Goal: Task Accomplishment & Management: Complete application form

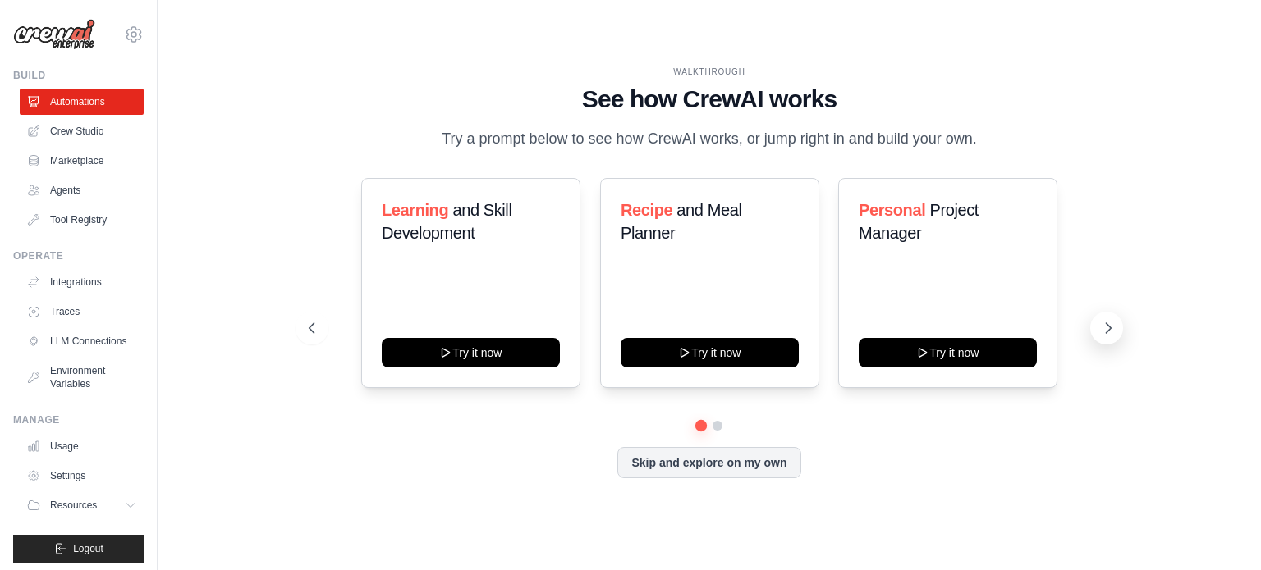
click at [1107, 333] on icon at bounding box center [1109, 328] width 5 height 10
click at [483, 479] on div "Skip and explore on my own" at bounding box center [709, 462] width 801 height 31
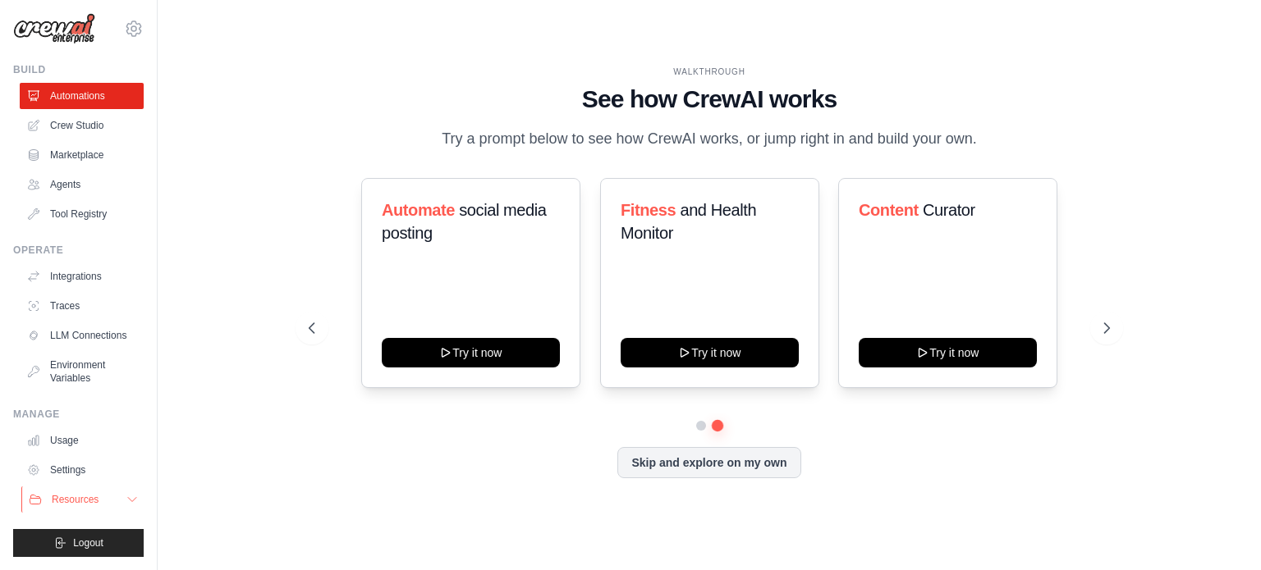
click at [57, 502] on span "Resources" at bounding box center [75, 499] width 47 height 13
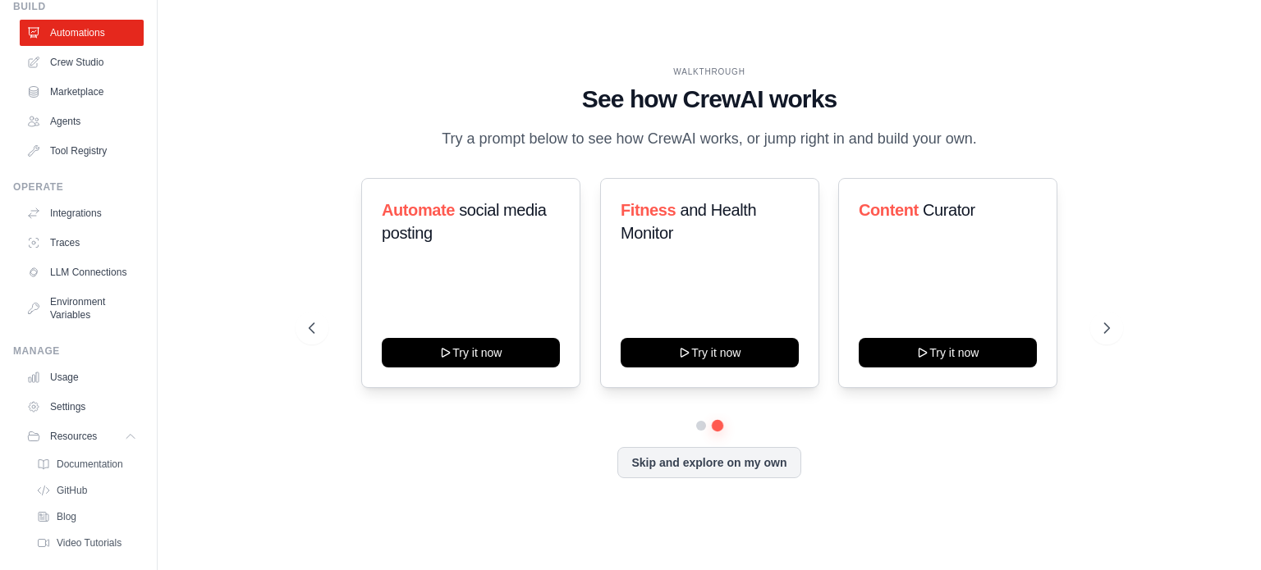
scroll to position [0, 0]
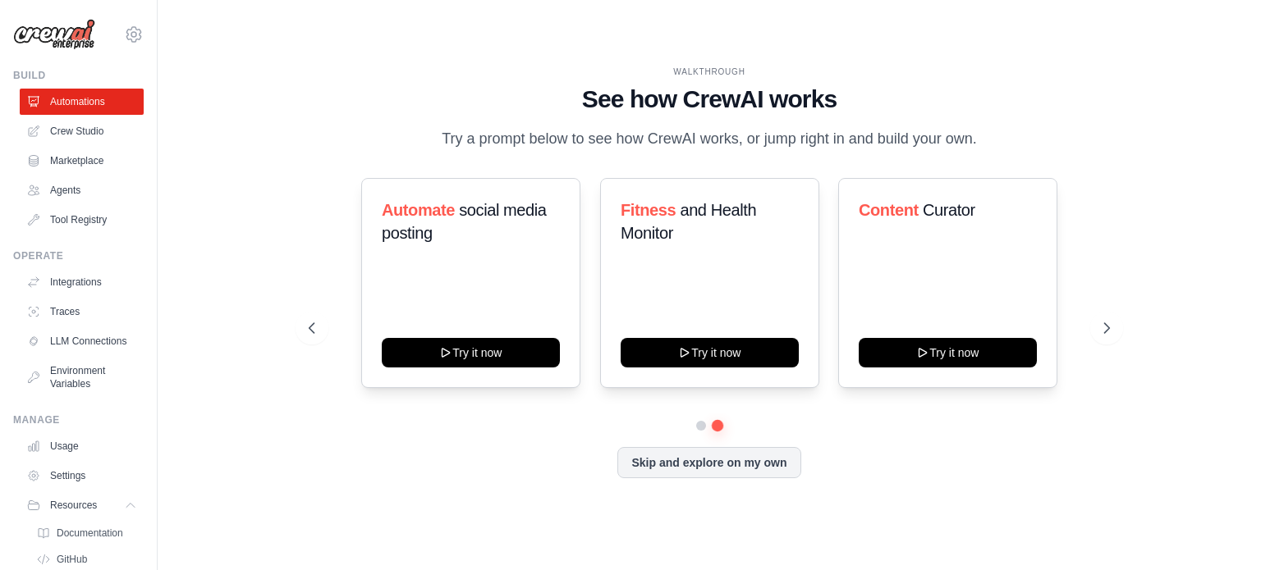
drag, startPoint x: 447, startPoint y: 131, endPoint x: 726, endPoint y: 144, distance: 279.4
click at [726, 144] on p "Try a prompt below to see how CrewAI works, or jump right in and build your own." at bounding box center [709, 139] width 552 height 24
click at [62, 128] on link "Crew Studio" at bounding box center [83, 131] width 124 height 26
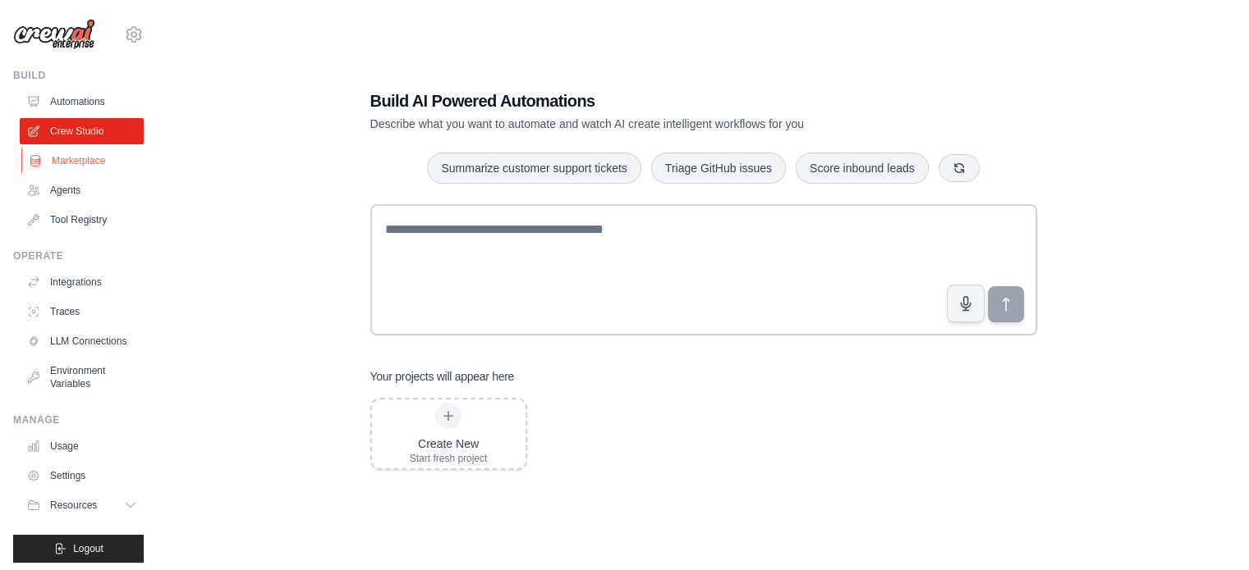
click at [74, 158] on link "Marketplace" at bounding box center [83, 161] width 124 height 26
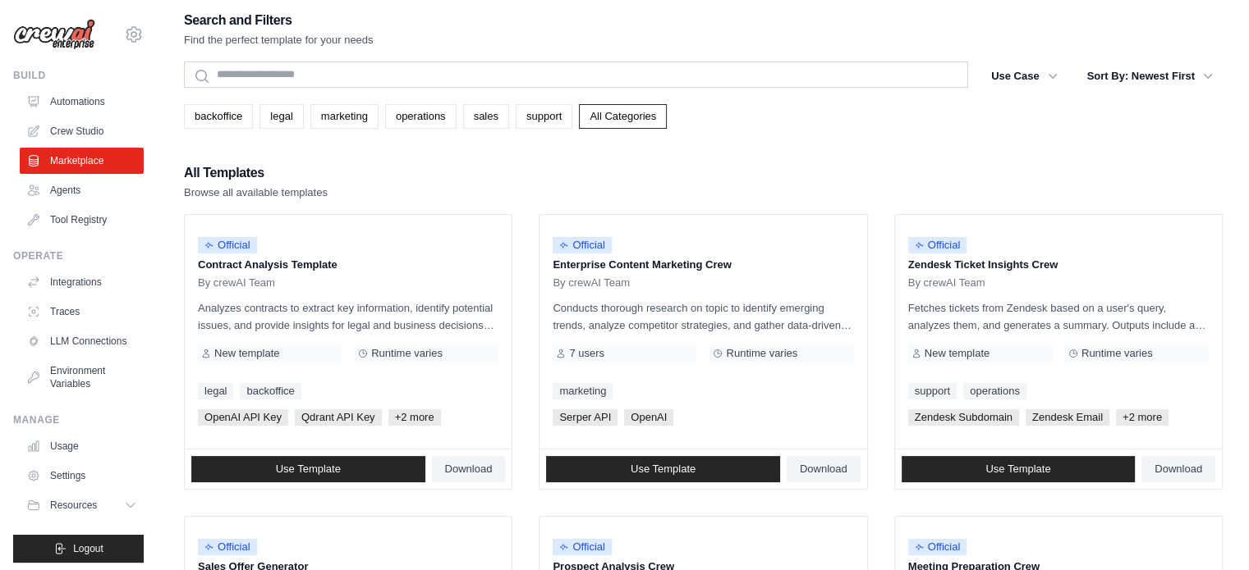
scroll to position [13, 0]
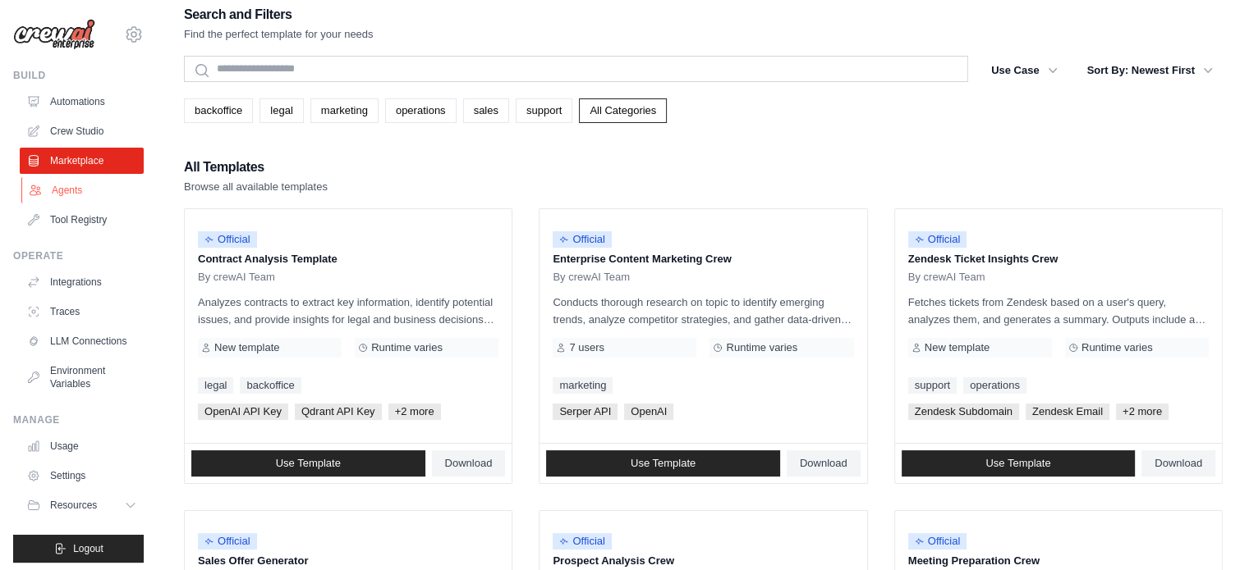
click at [82, 192] on link "Agents" at bounding box center [83, 190] width 124 height 26
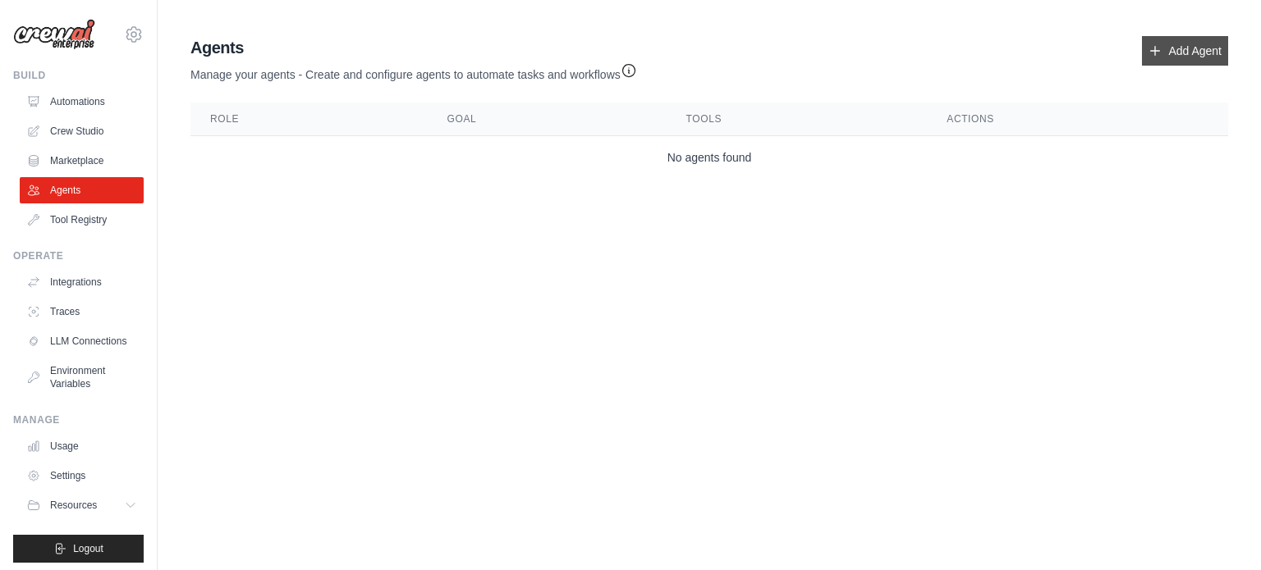
click at [1184, 51] on link "Add Agent" at bounding box center [1185, 51] width 86 height 30
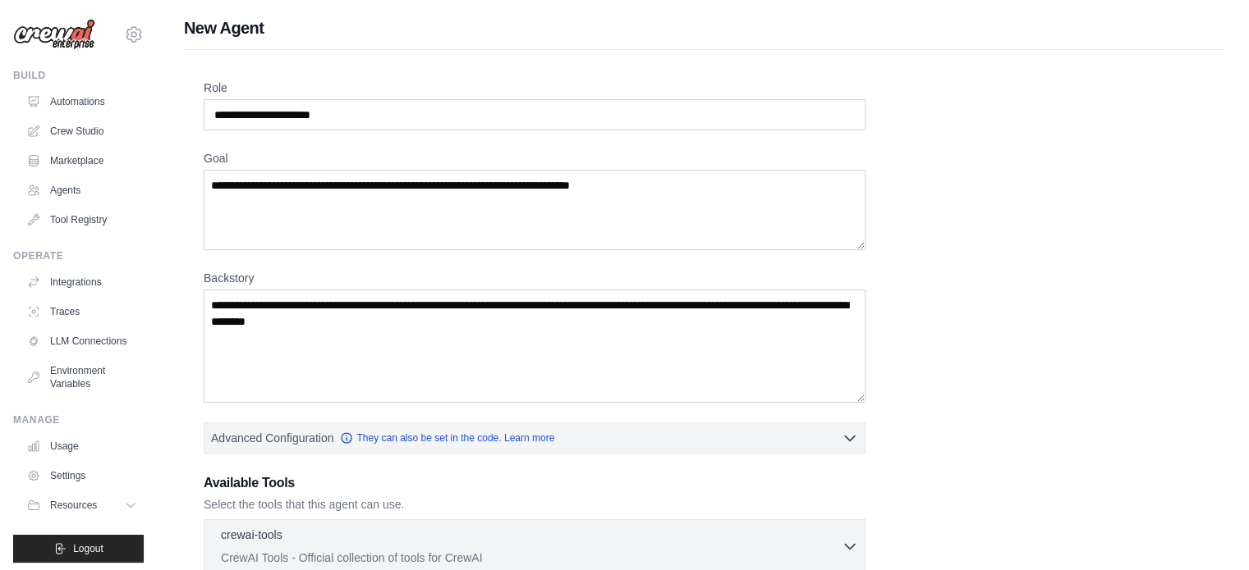
scroll to position [307, 0]
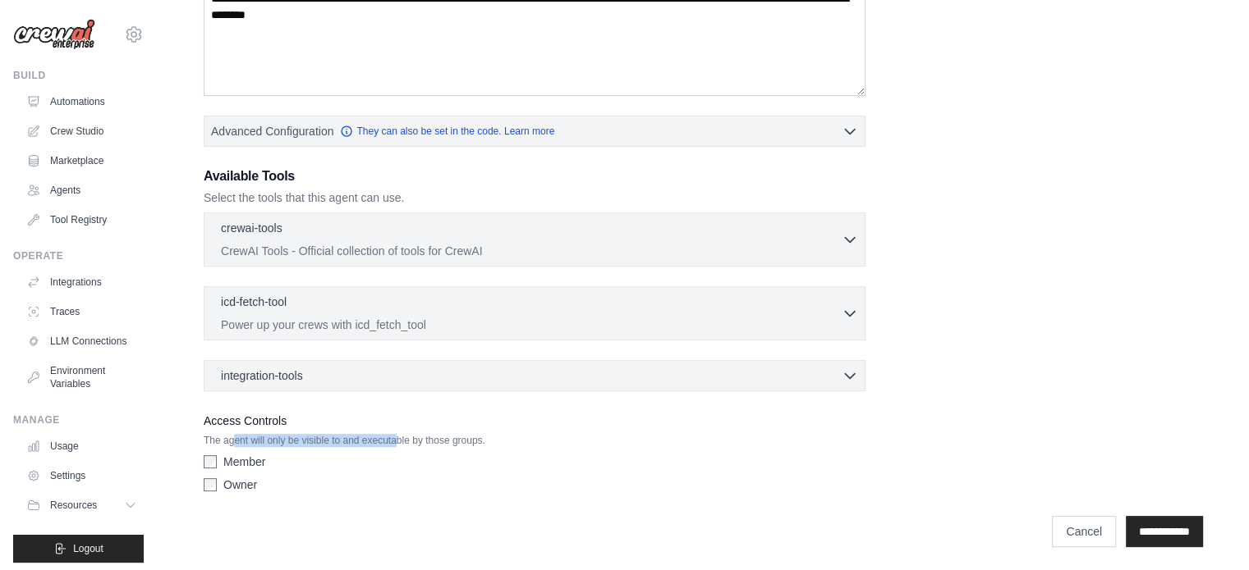
drag, startPoint x: 235, startPoint y: 439, endPoint x: 408, endPoint y: 436, distance: 173.2
click at [408, 436] on p "The agent will only be visible to and executable by those groups." at bounding box center [535, 440] width 662 height 13
click at [360, 317] on p "Power up your crews with icd_fetch_tool" at bounding box center [531, 324] width 621 height 16
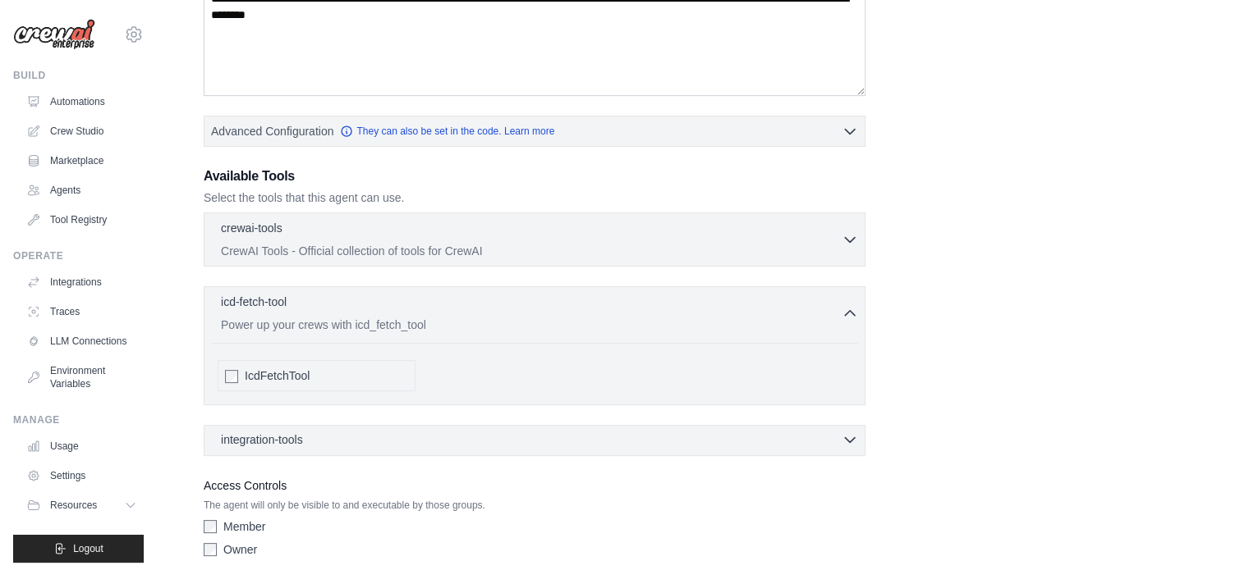
click at [245, 442] on span "integration-tools" at bounding box center [262, 440] width 82 height 16
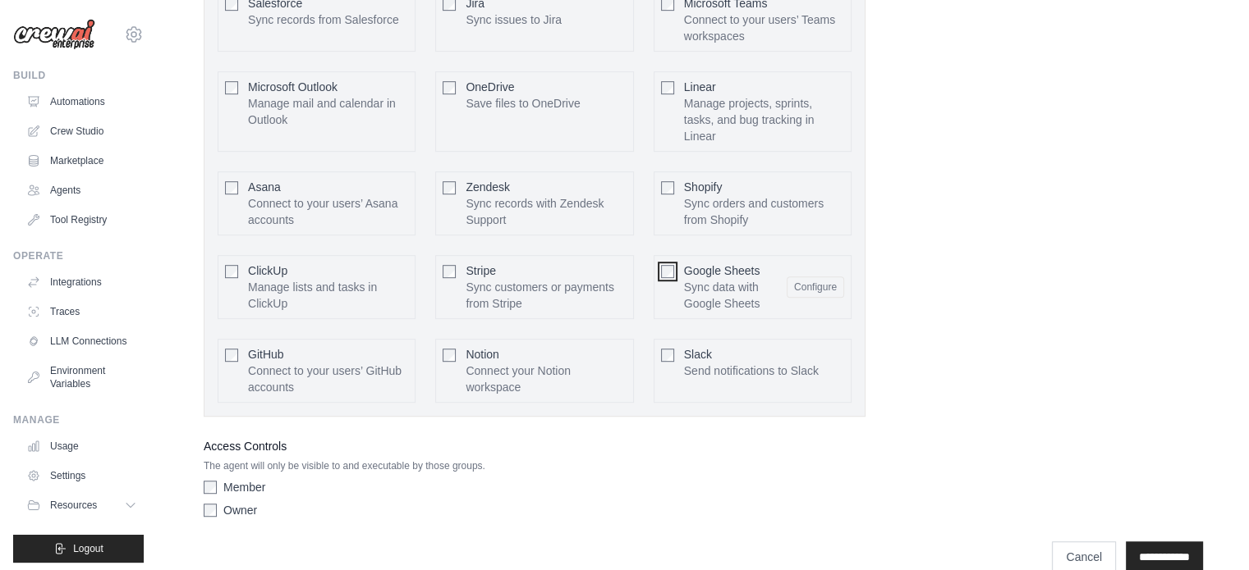
scroll to position [923, 0]
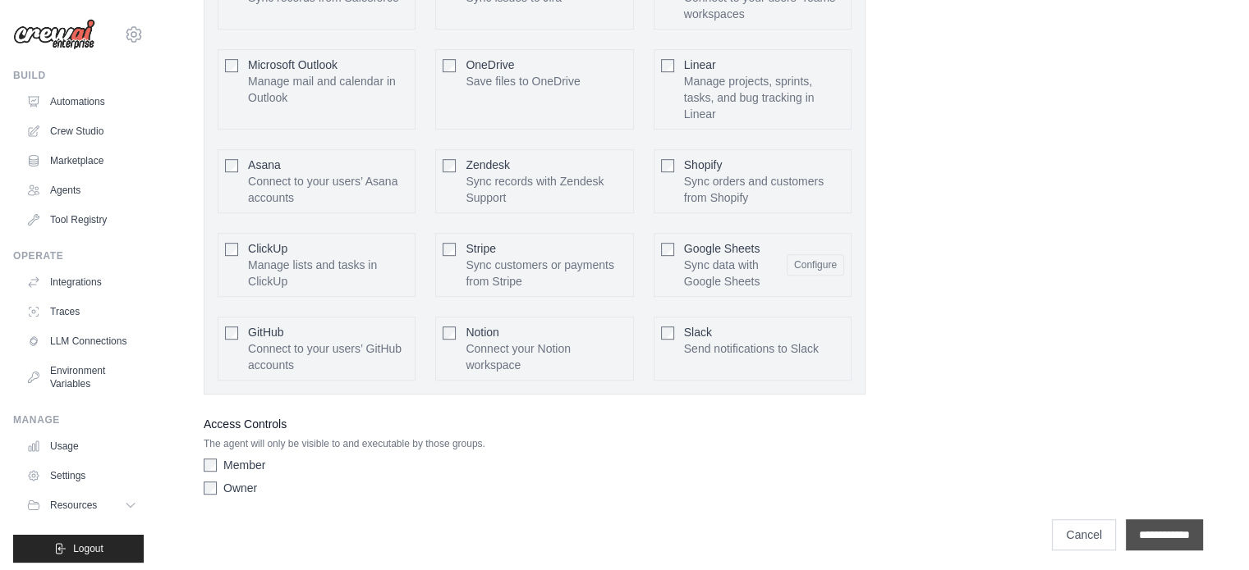
click at [1141, 528] on input "**********" at bounding box center [1163, 535] width 77 height 31
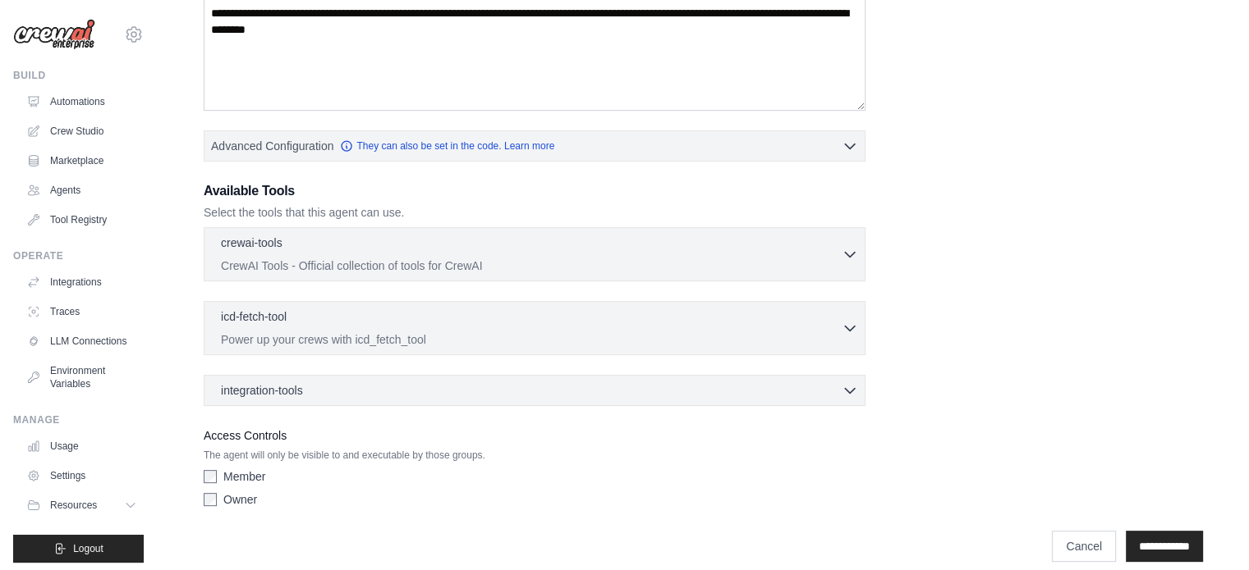
scroll to position [432, 0]
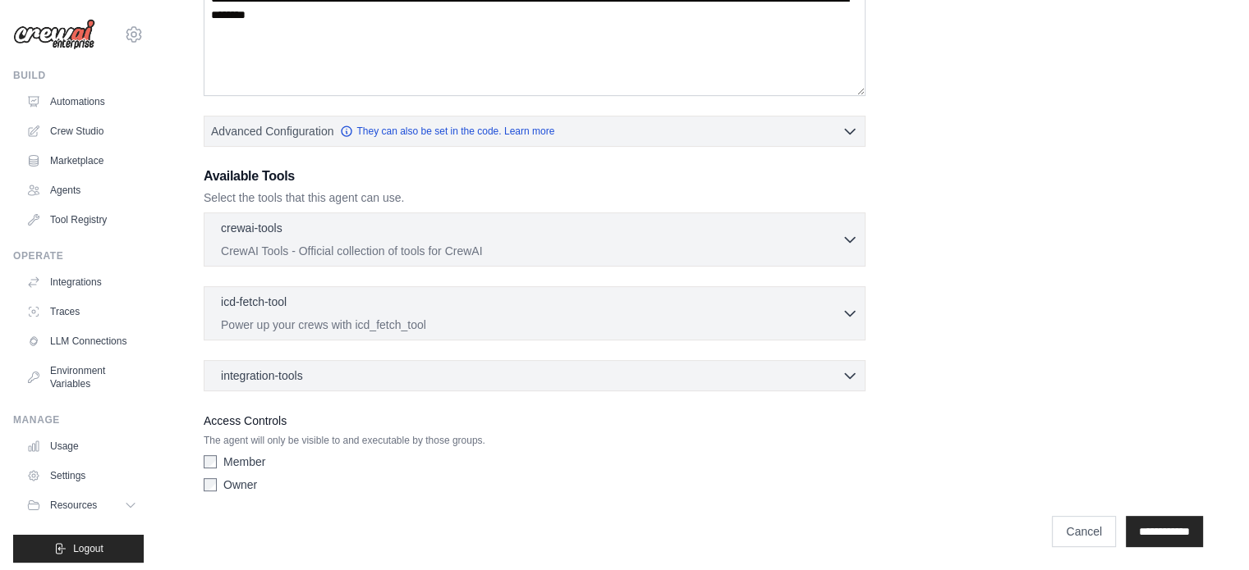
click at [320, 332] on div "icd-fetch-tool 0 selected Power up your crews with icd_fetch_tool IcdFetchTool" at bounding box center [535, 313] width 662 height 54
click at [305, 318] on p "Power up your crews with icd_fetch_tool" at bounding box center [531, 324] width 621 height 16
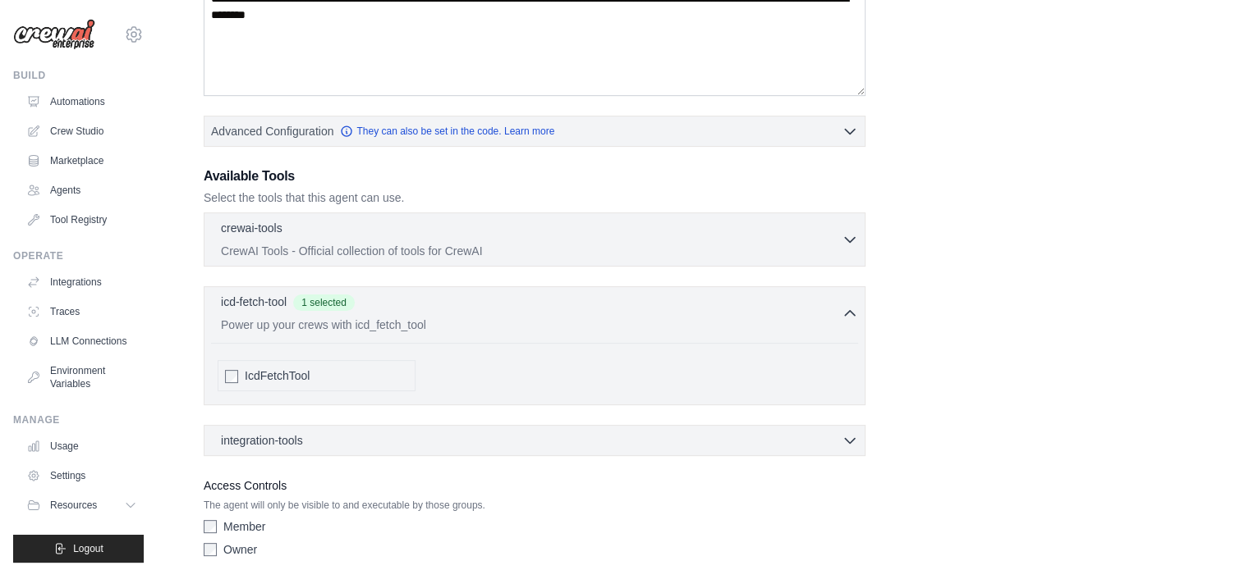
click at [227, 445] on div "integration-tools 0 selected Box Save files to Box Gmail" at bounding box center [535, 440] width 662 height 31
click at [286, 432] on span "integration-tools" at bounding box center [262, 440] width 82 height 16
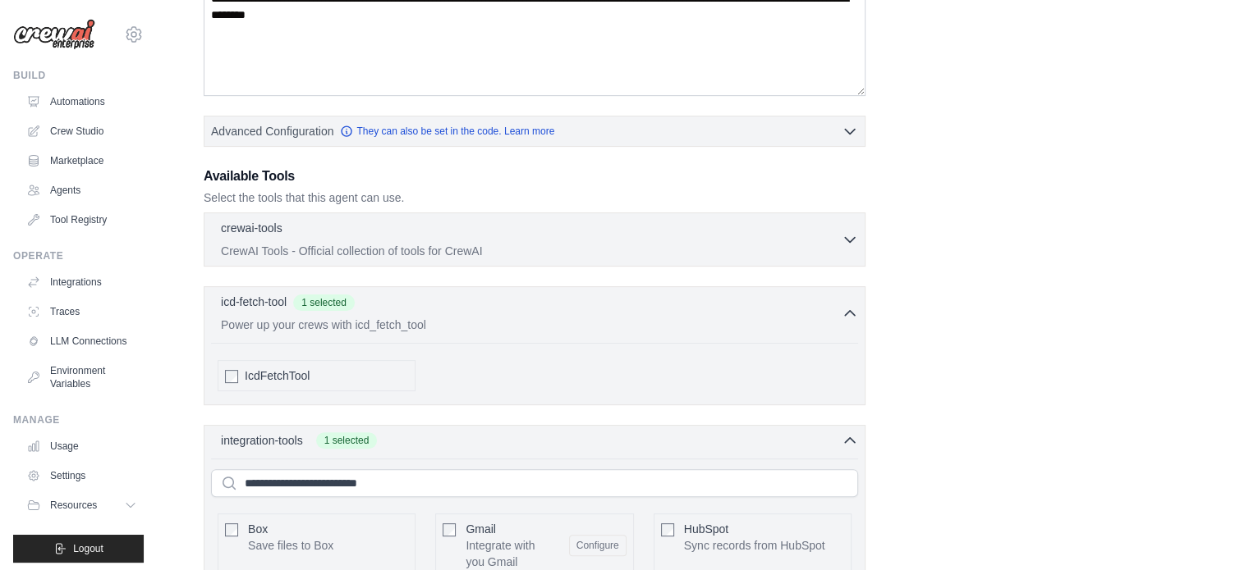
click at [300, 262] on div "crewai-tools 0 selected CrewAI Tools - Official collection of tools for CrewAI …" at bounding box center [535, 240] width 662 height 54
click at [288, 245] on p "CrewAI Tools - Official collection of tools for CrewAI" at bounding box center [531, 250] width 621 height 16
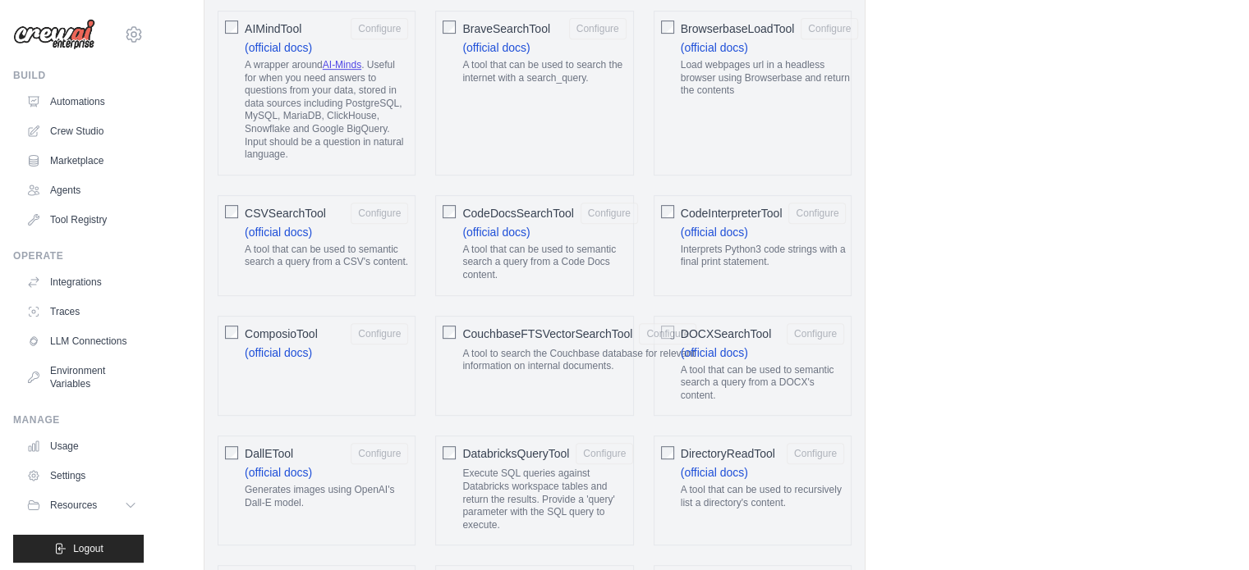
scroll to position [705, 0]
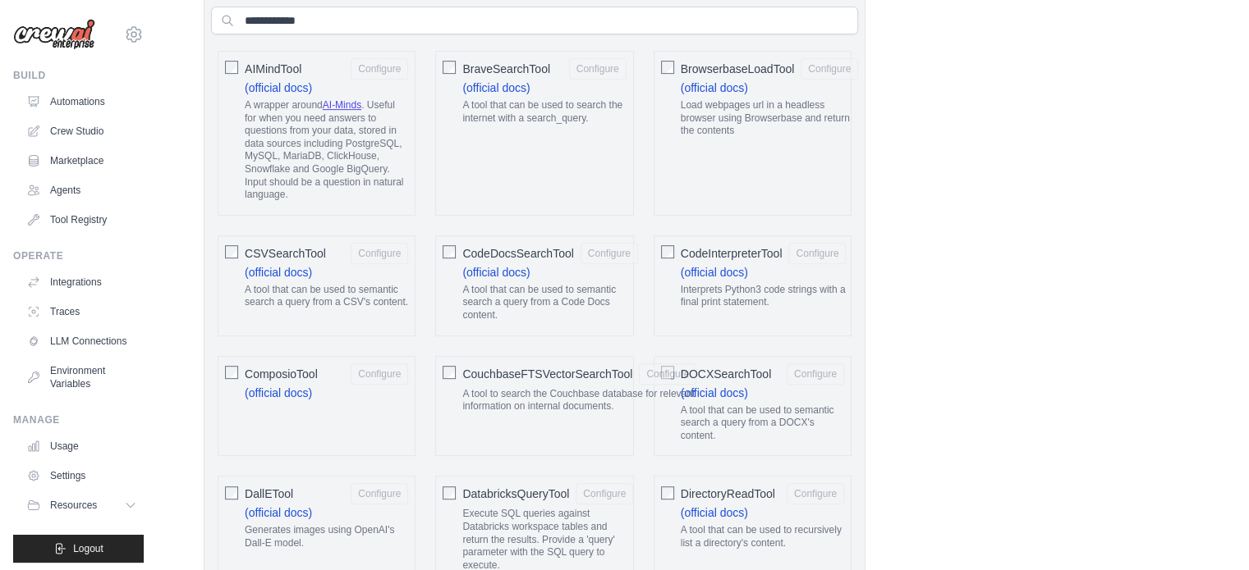
click at [273, 266] on link "(official docs)" at bounding box center [278, 272] width 67 height 13
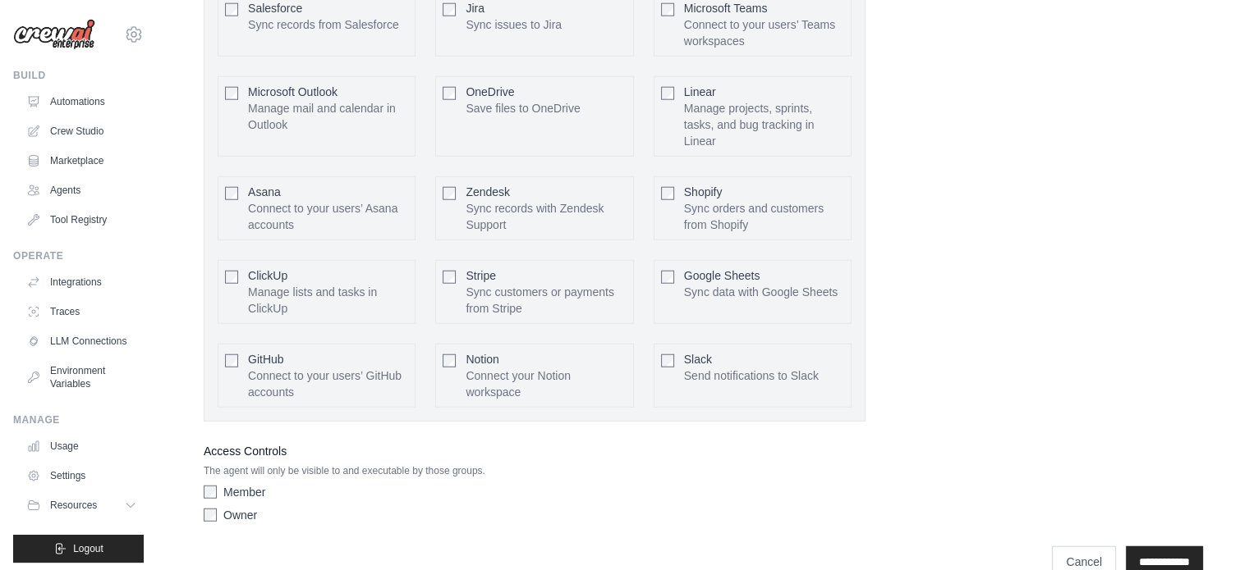
scroll to position [4188, 0]
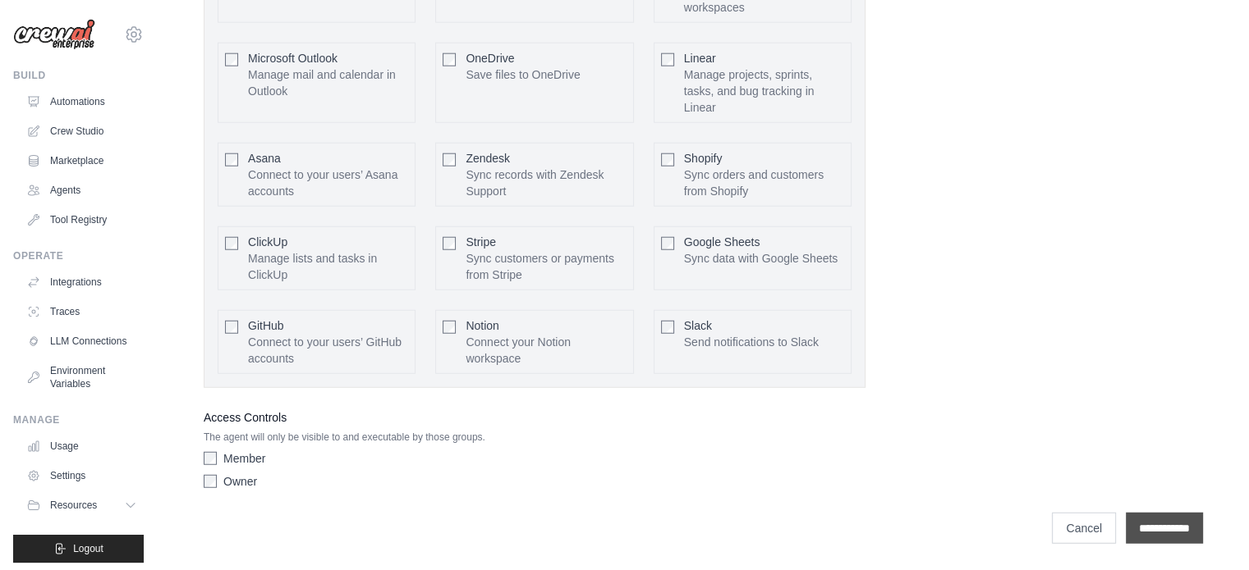
click at [1136, 518] on input "**********" at bounding box center [1163, 528] width 77 height 31
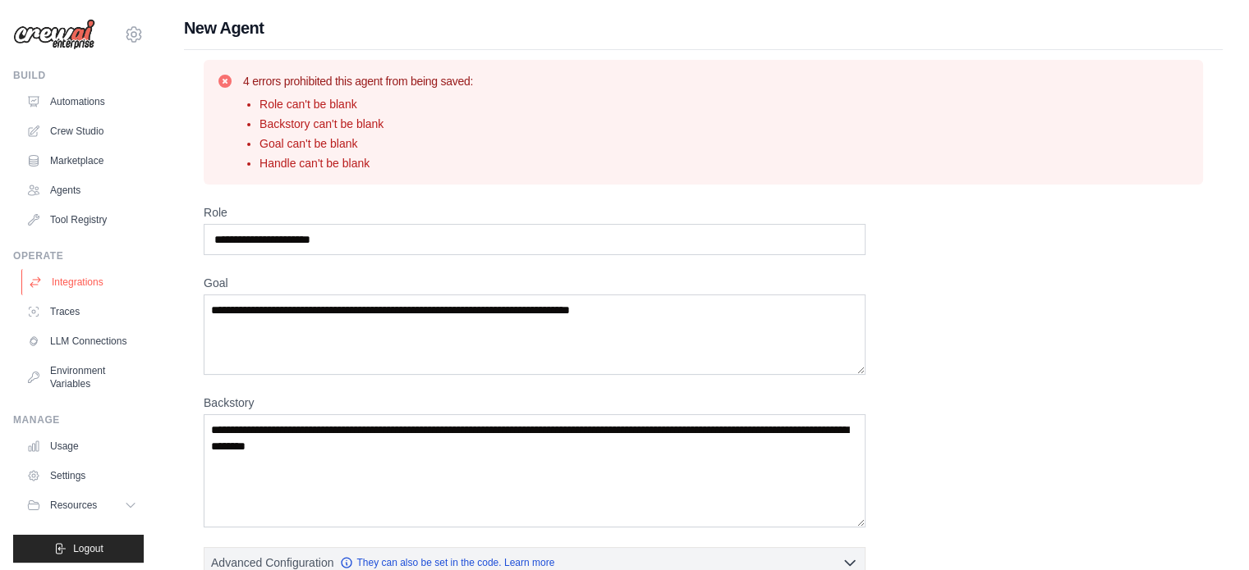
click at [53, 277] on link "Integrations" at bounding box center [83, 282] width 124 height 26
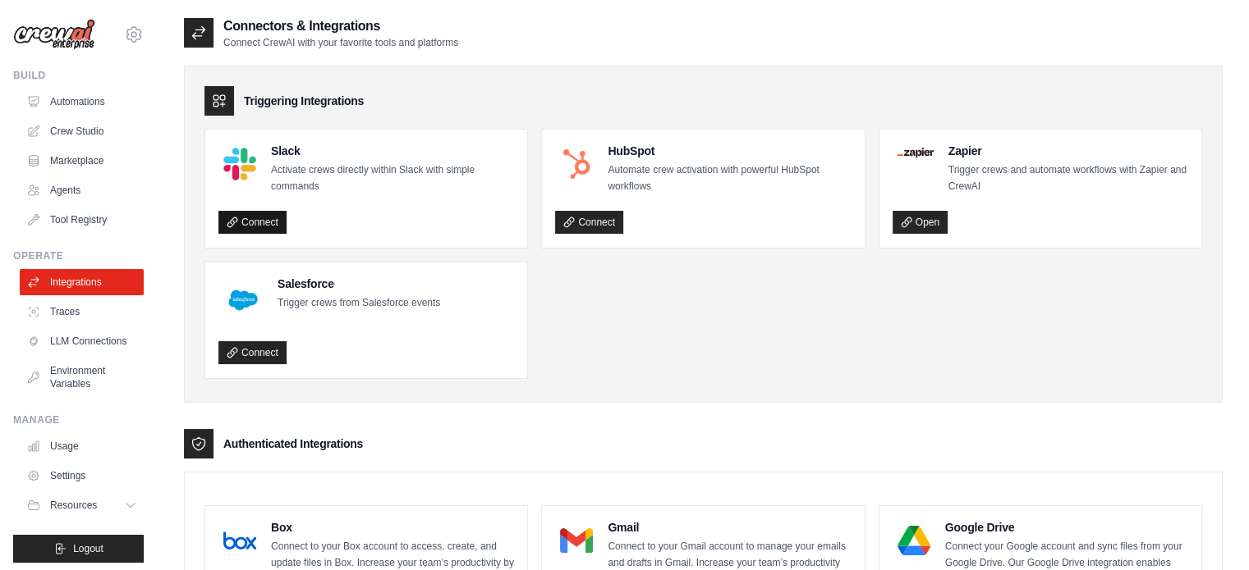
click at [254, 224] on link "Connect" at bounding box center [252, 222] width 68 height 23
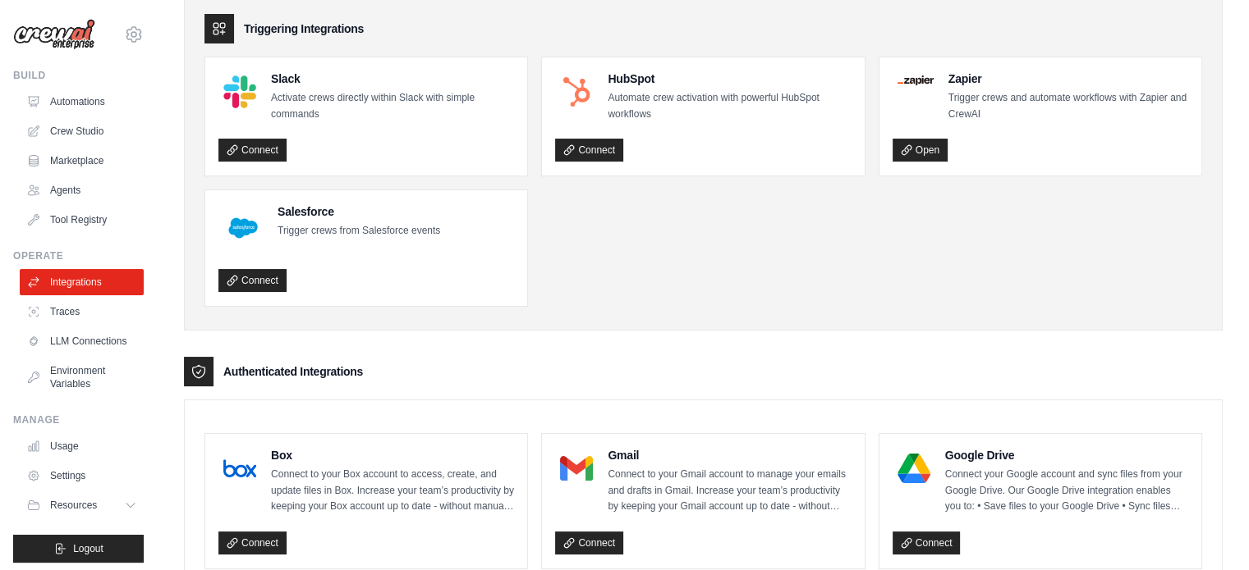
scroll to position [59, 0]
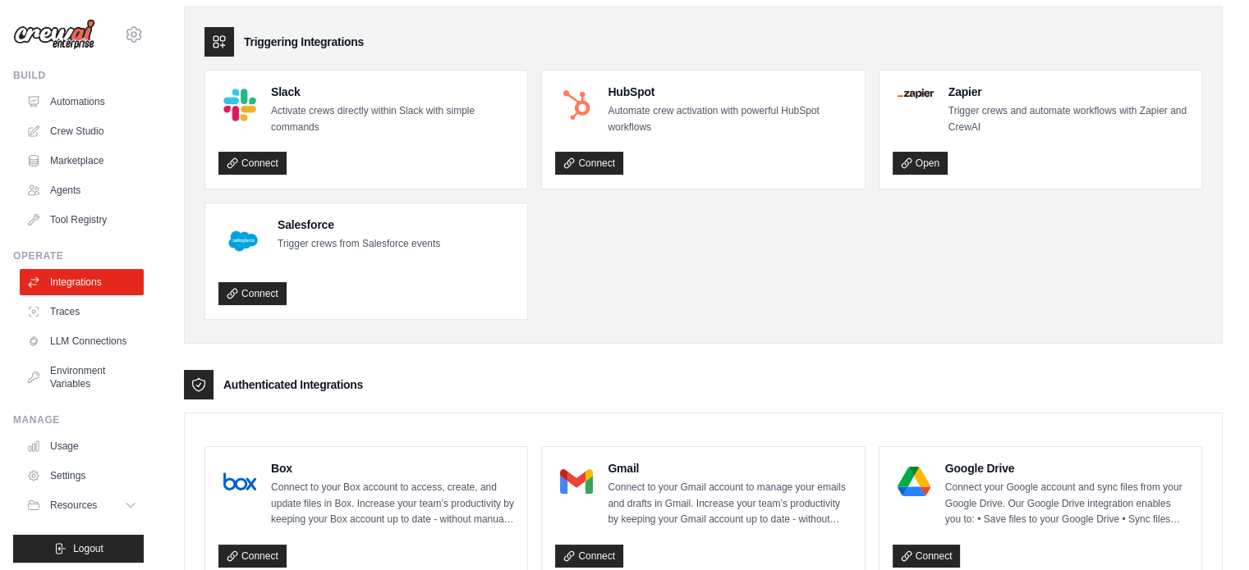
click at [186, 159] on div "Triggering Integrations Slack Activate crews directly within Slack with simple …" at bounding box center [703, 175] width 1038 height 337
click at [62, 343] on link "LLM Connections" at bounding box center [83, 341] width 124 height 26
